Goal: Transaction & Acquisition: Download file/media

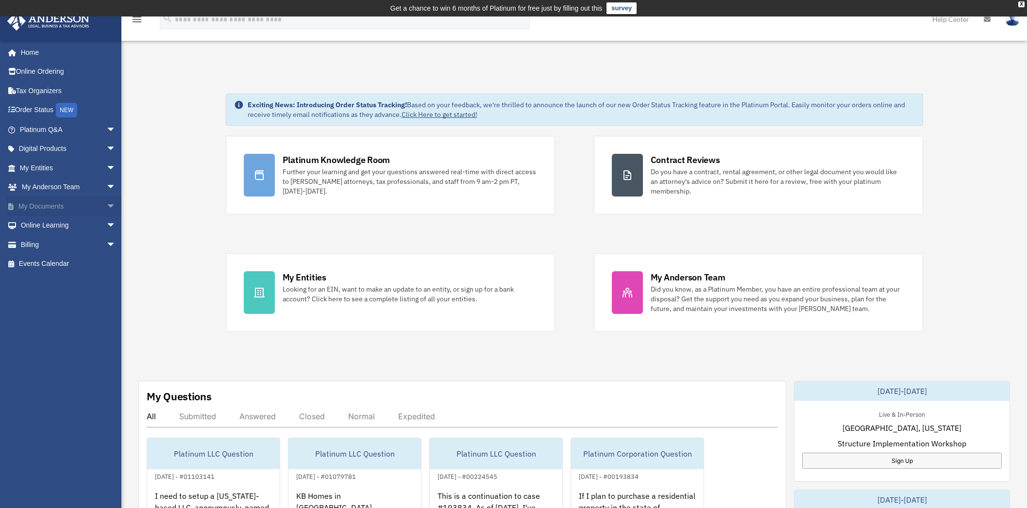
click at [106, 206] on span "arrow_drop_down" at bounding box center [115, 207] width 19 height 20
click at [48, 229] on link "Box" at bounding box center [72, 225] width 117 height 19
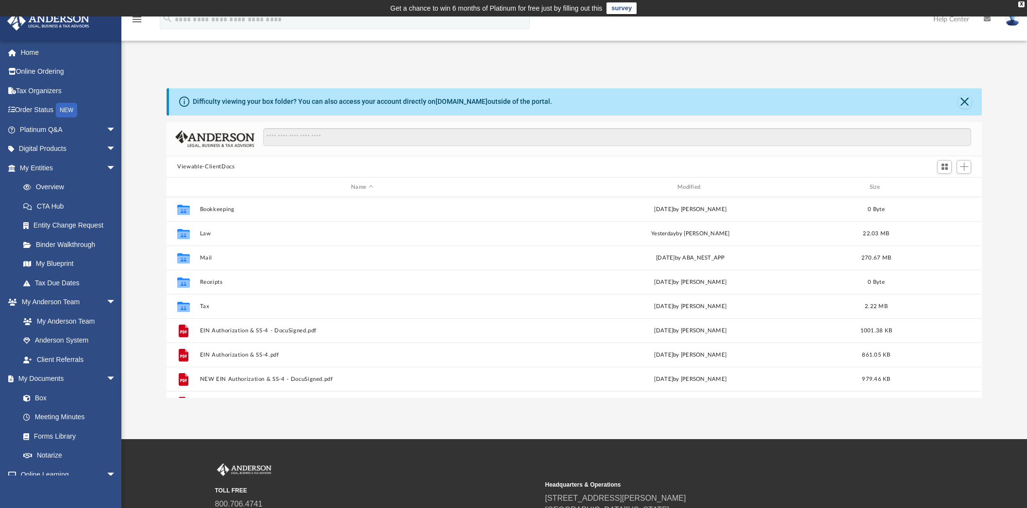
scroll to position [211, 806]
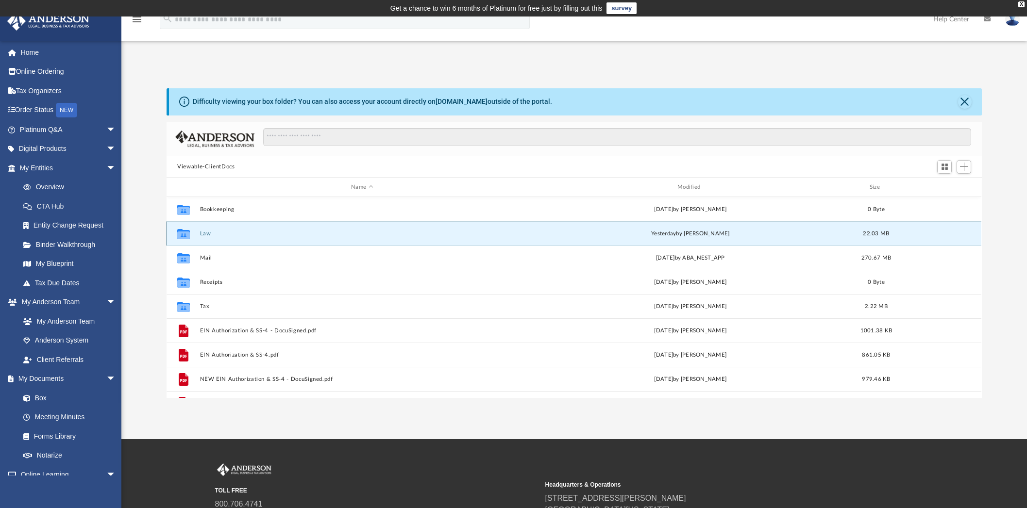
click at [205, 234] on button "Law" at bounding box center [362, 234] width 324 height 6
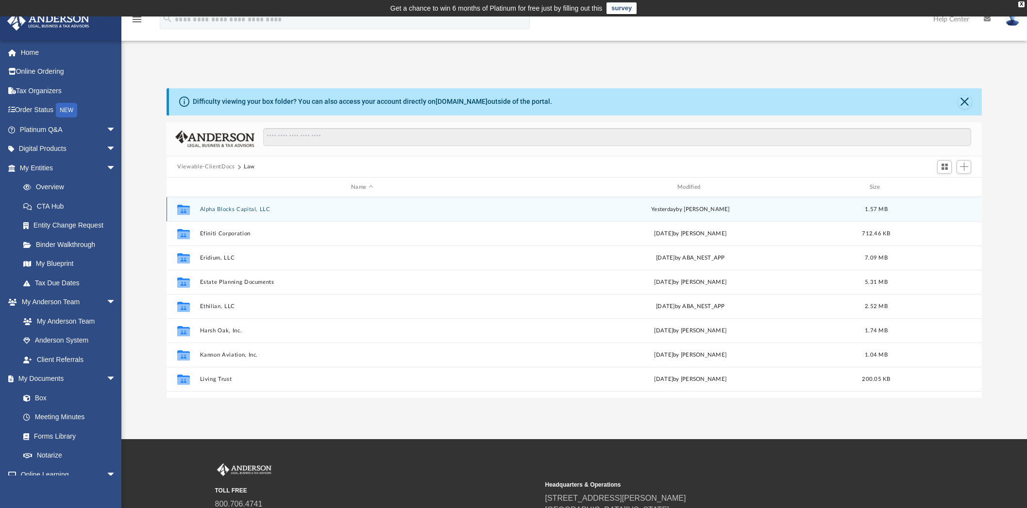
click at [245, 210] on button "Alpha Blocks Capital, LLC" at bounding box center [362, 209] width 324 height 6
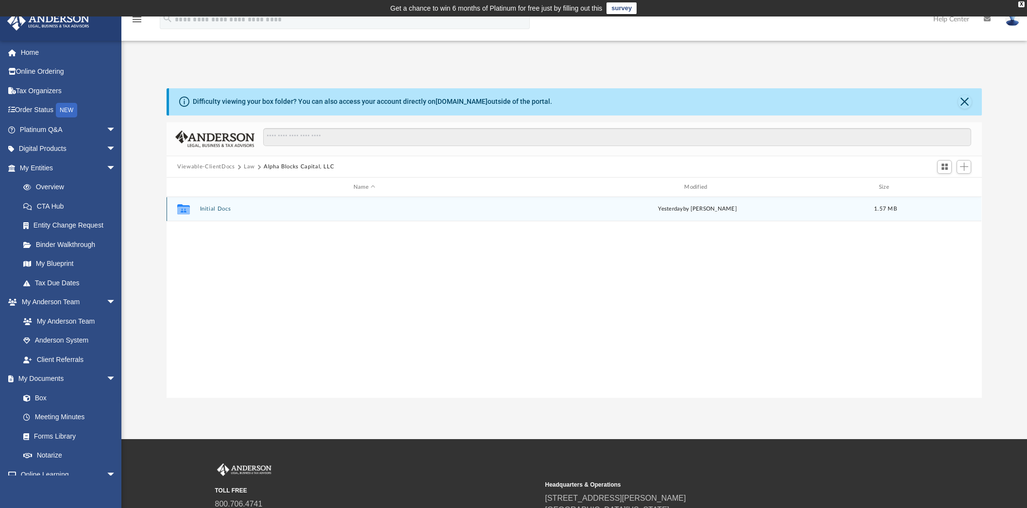
click at [220, 204] on div "Collaborated Folder Initial Docs [DATE] by [PERSON_NAME] 1.57 MB" at bounding box center [574, 209] width 815 height 24
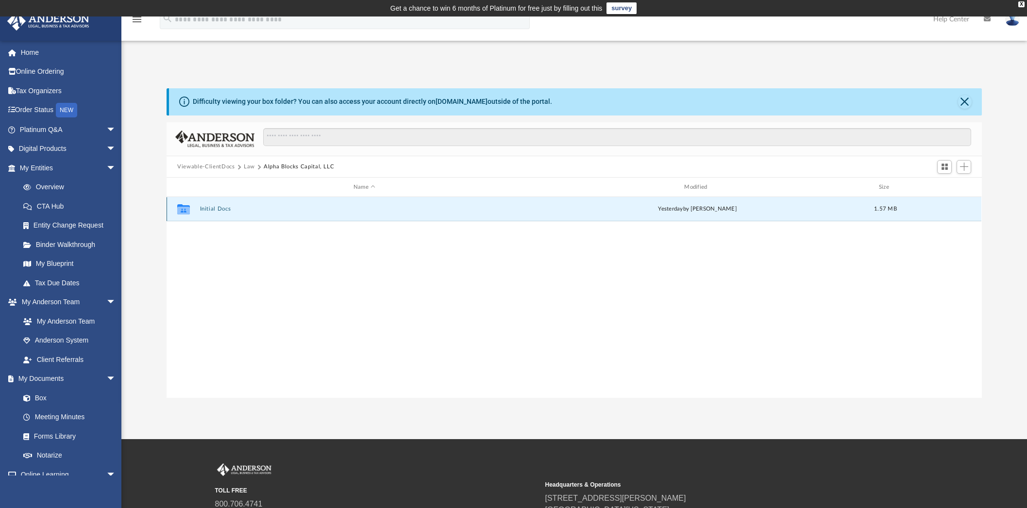
click at [209, 211] on button "Initial Docs" at bounding box center [364, 209] width 329 height 6
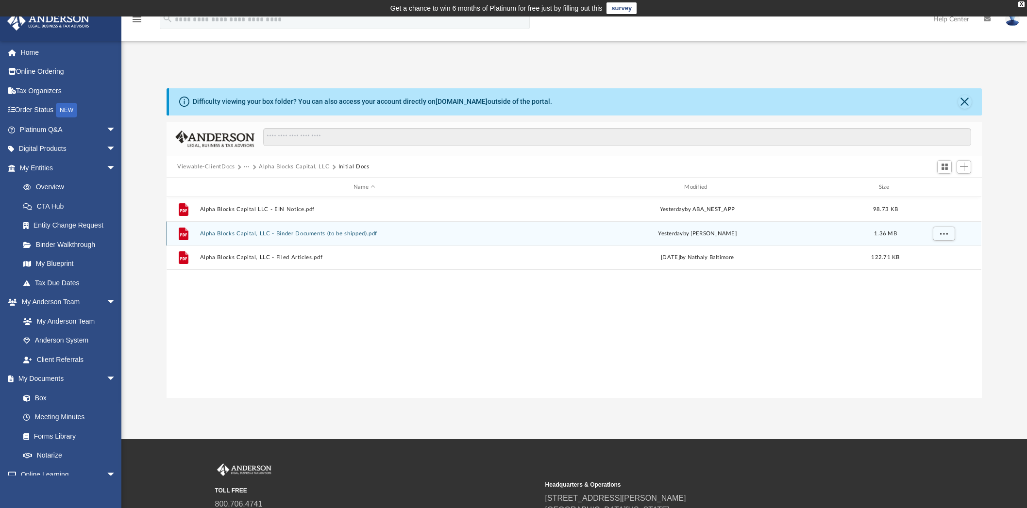
click at [332, 232] on button "Alpha Blocks Capital, LLC - Binder Documents (to be shipped).pdf" at bounding box center [364, 234] width 329 height 6
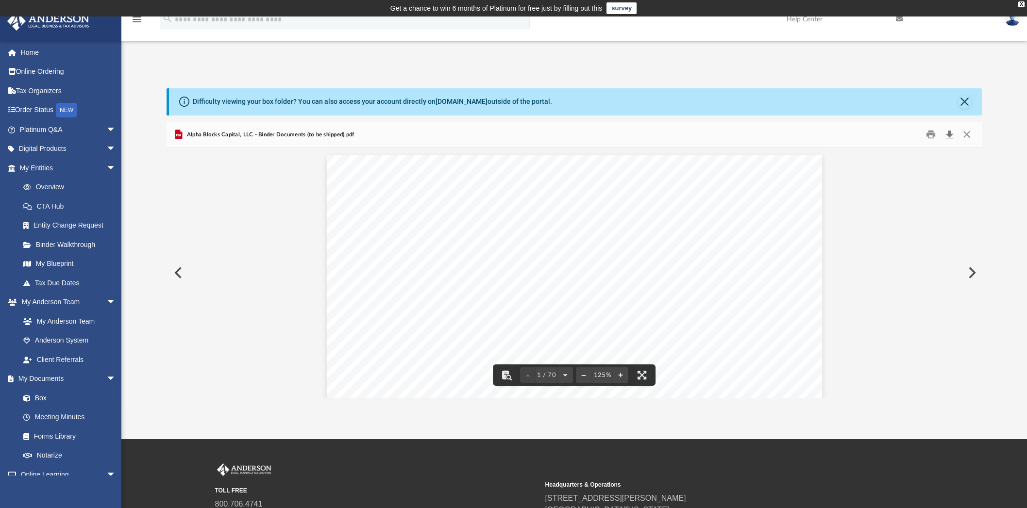
click at [946, 132] on button "Download" at bounding box center [949, 134] width 17 height 15
